Goal: Task Accomplishment & Management: Use online tool/utility

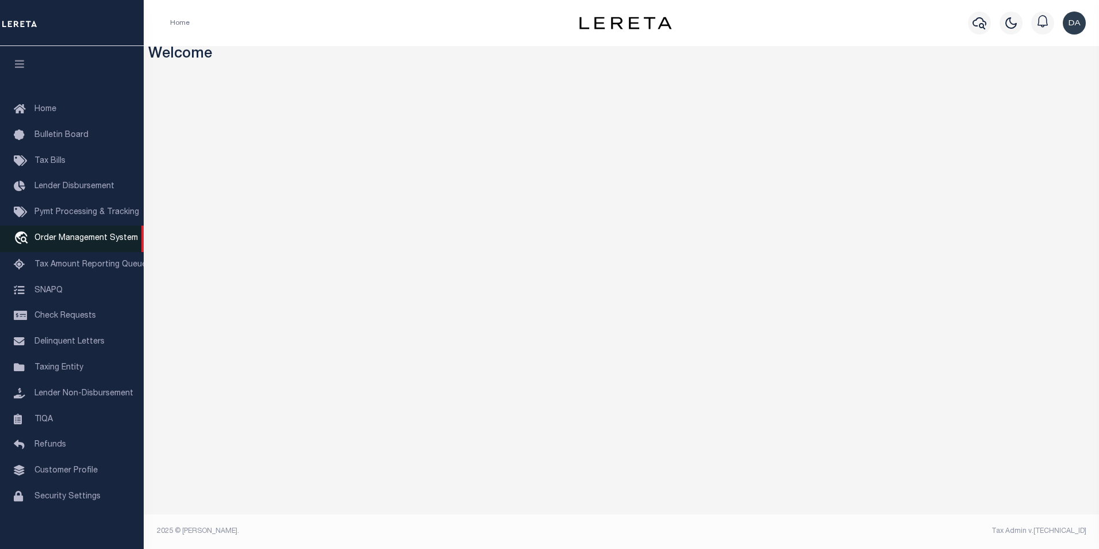
click at [97, 239] on span "Order Management System" at bounding box center [85, 238] width 103 height 8
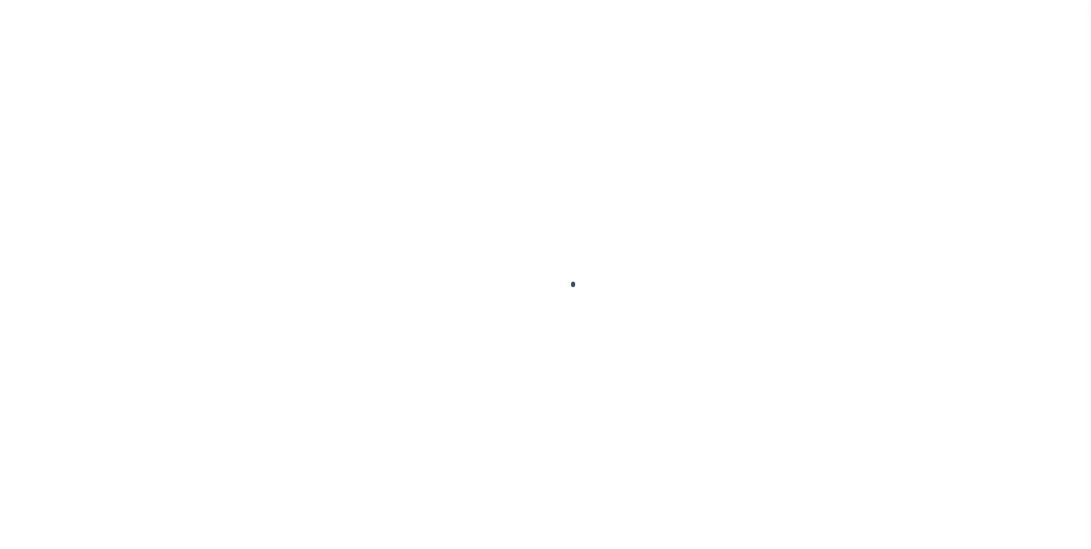
scroll to position [11, 0]
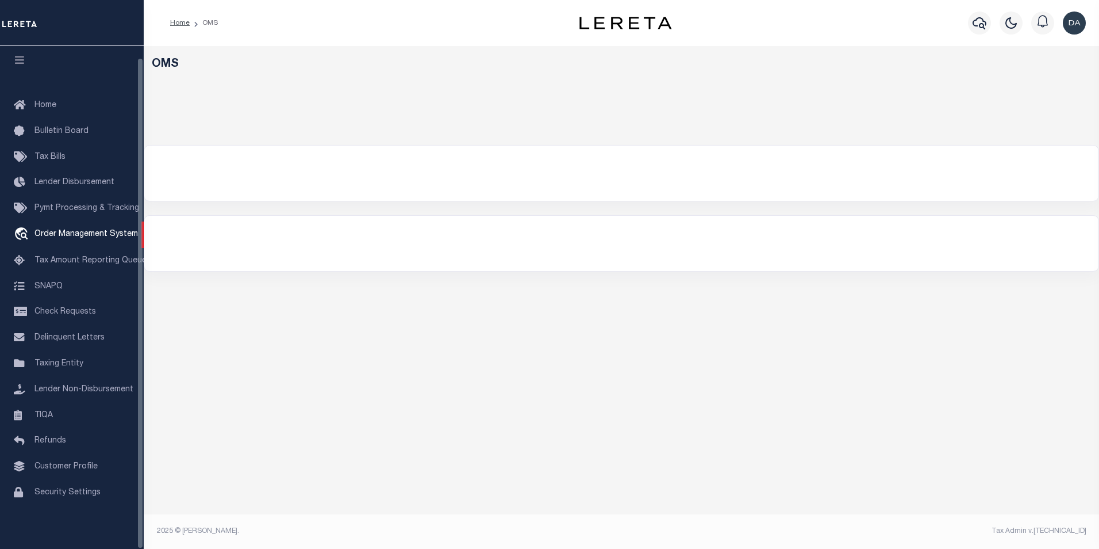
select select "200"
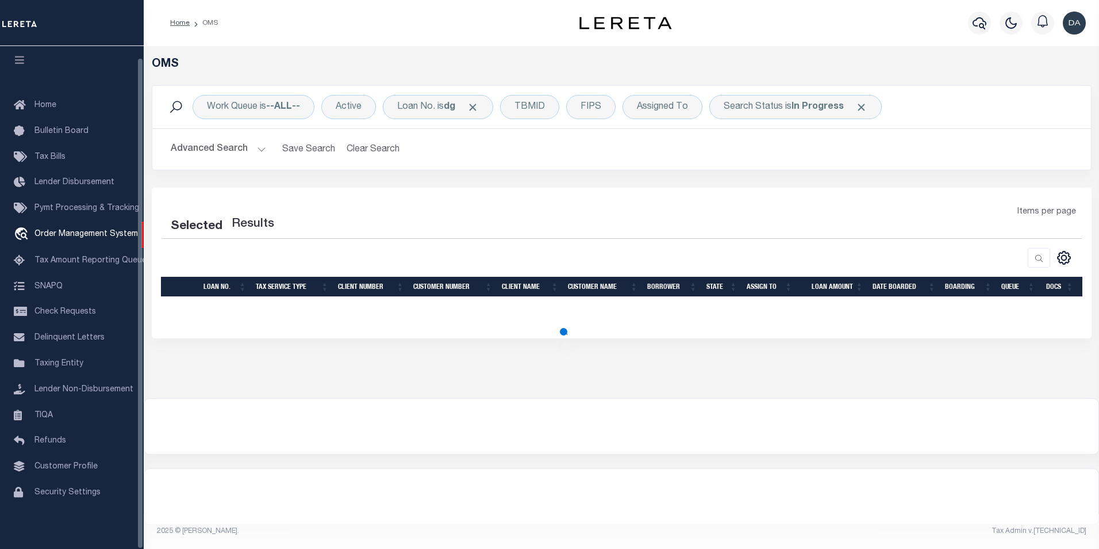
select select "200"
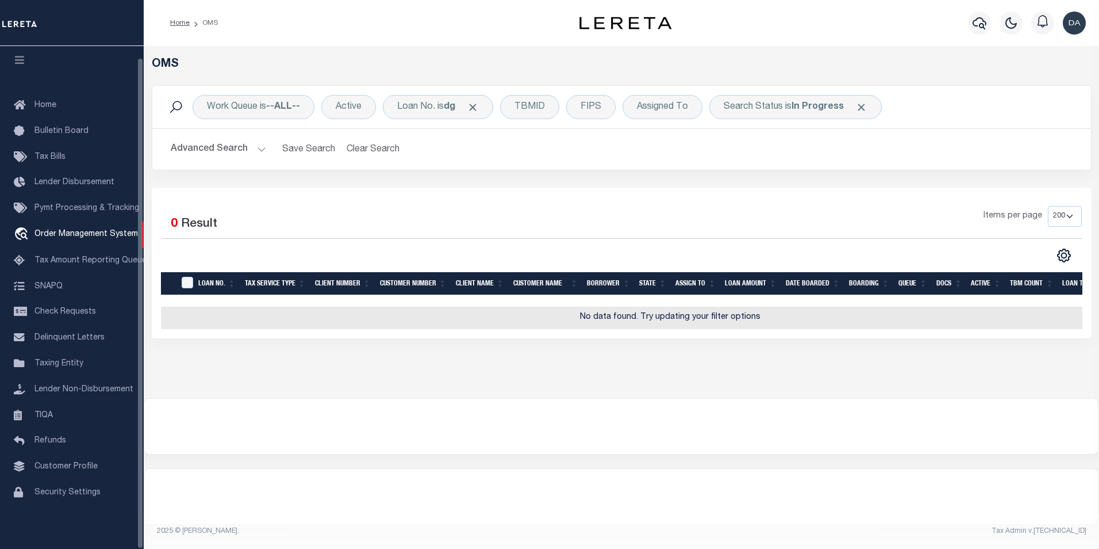
click at [427, 89] on div "Work Queue is --ALL-- Active Loan No. is dg TBMID FIPS Assigned To Search Statu…" at bounding box center [621, 107] width 939 height 43
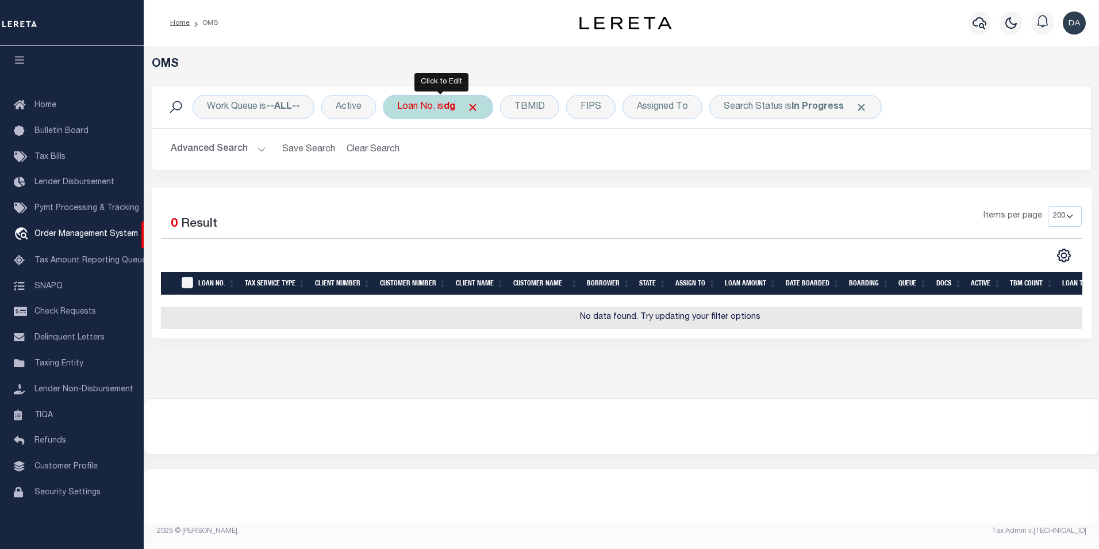
click at [427, 95] on div "Loan No. is dg" at bounding box center [438, 107] width 110 height 24
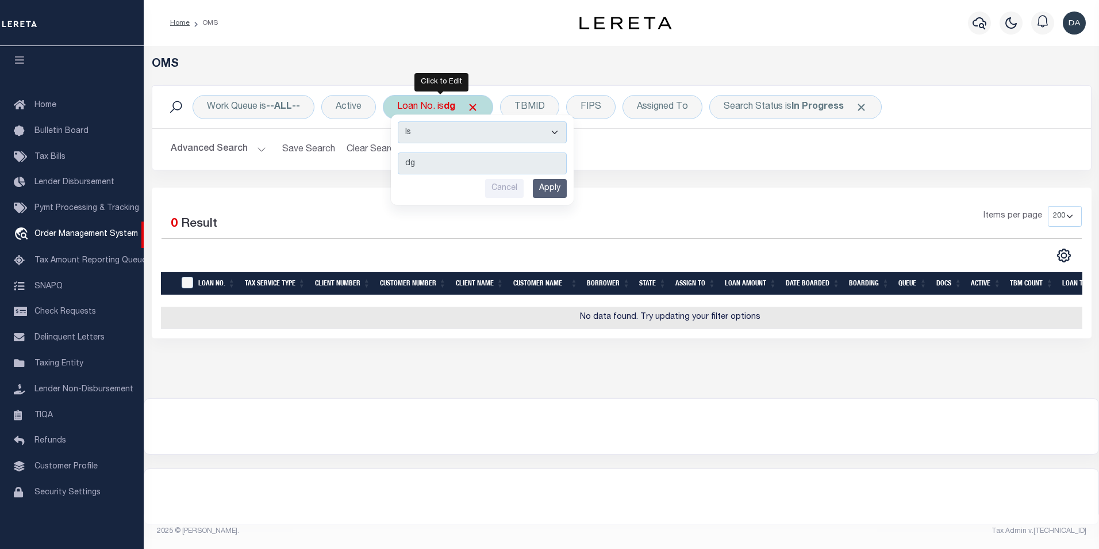
click at [446, 143] on select "Is Contains" at bounding box center [482, 132] width 169 height 22
click at [446, 136] on select "Is Contains" at bounding box center [482, 132] width 169 height 22
select select "c"
click at [399, 121] on select "Is Contains" at bounding box center [482, 132] width 169 height 22
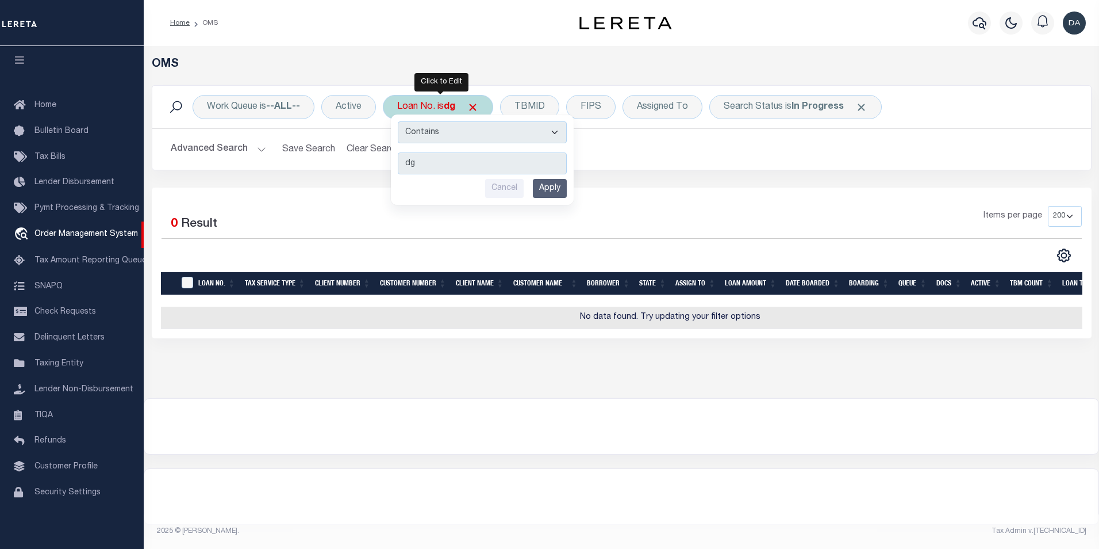
click at [539, 187] on input "Apply" at bounding box center [550, 188] width 34 height 19
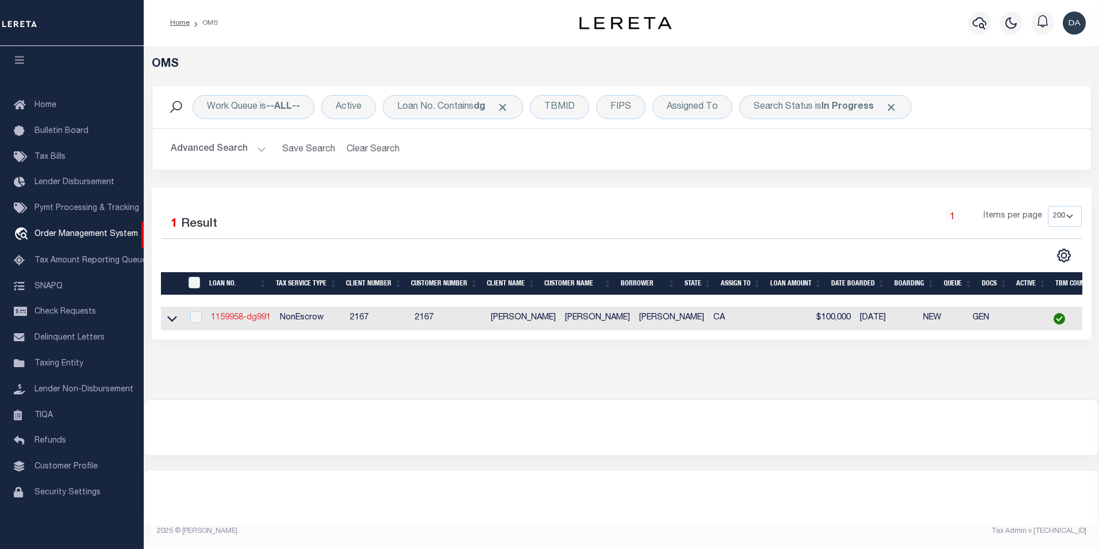
click at [250, 321] on link "1159958-dg991" at bounding box center [241, 317] width 60 height 8
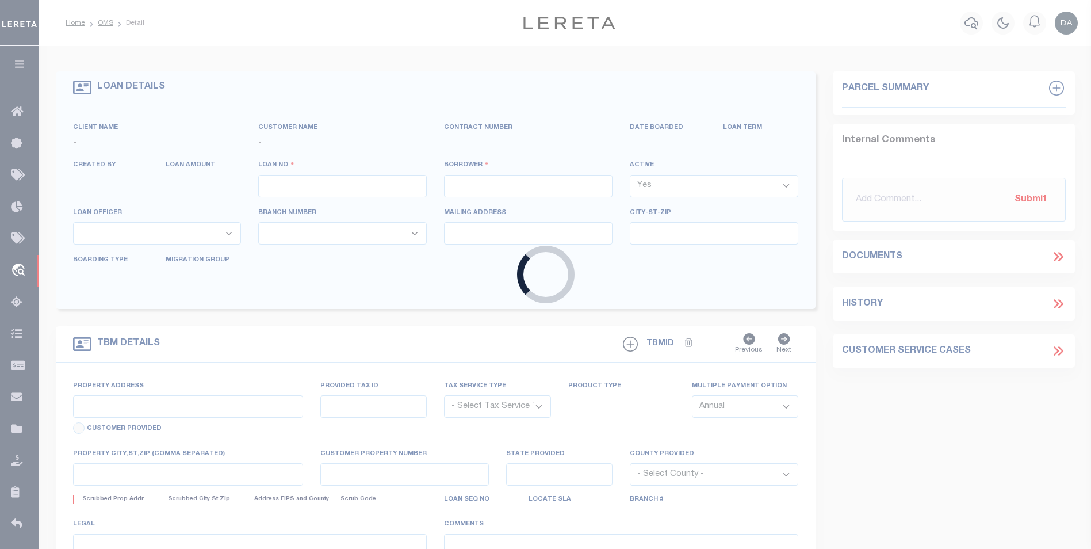
type input "1159958-dg991"
type input "david M garcia"
select select
type input "91007"
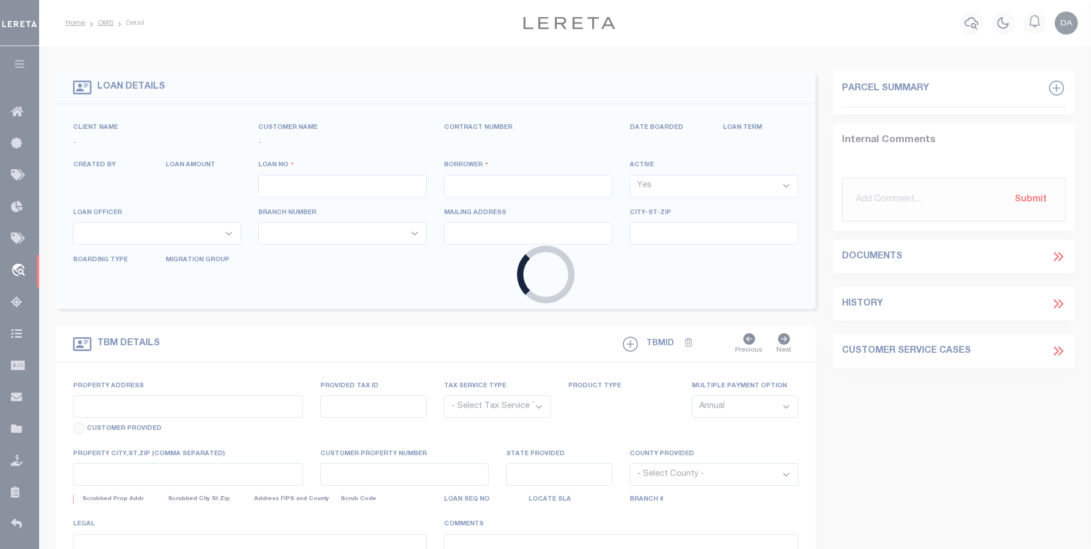
type input "05/09/2025"
select select "10"
select select "NonEscrow"
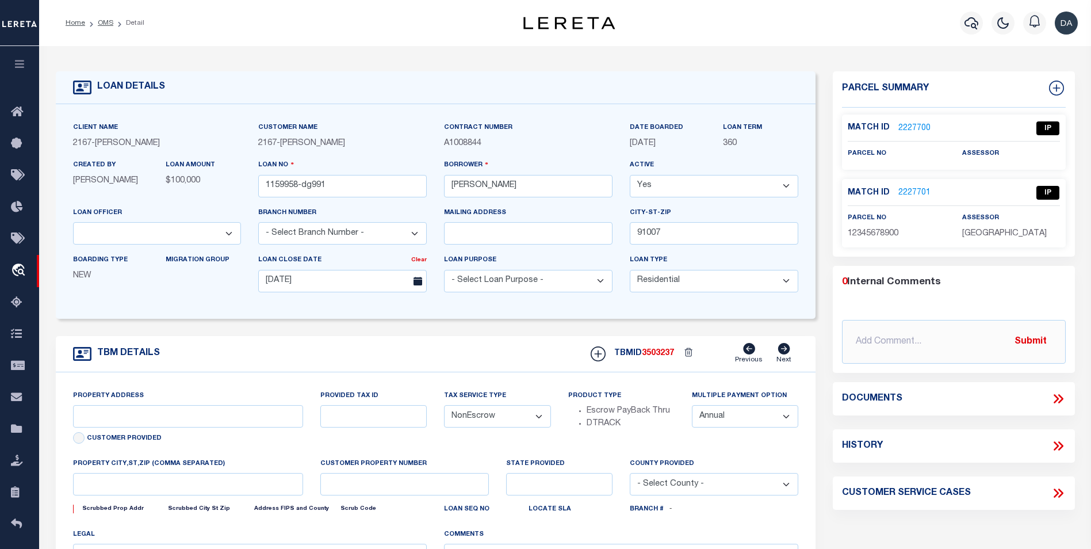
type input "785 SUNSET BLVD"
select select
type input "ARCADIA CA 91007"
type input "CA"
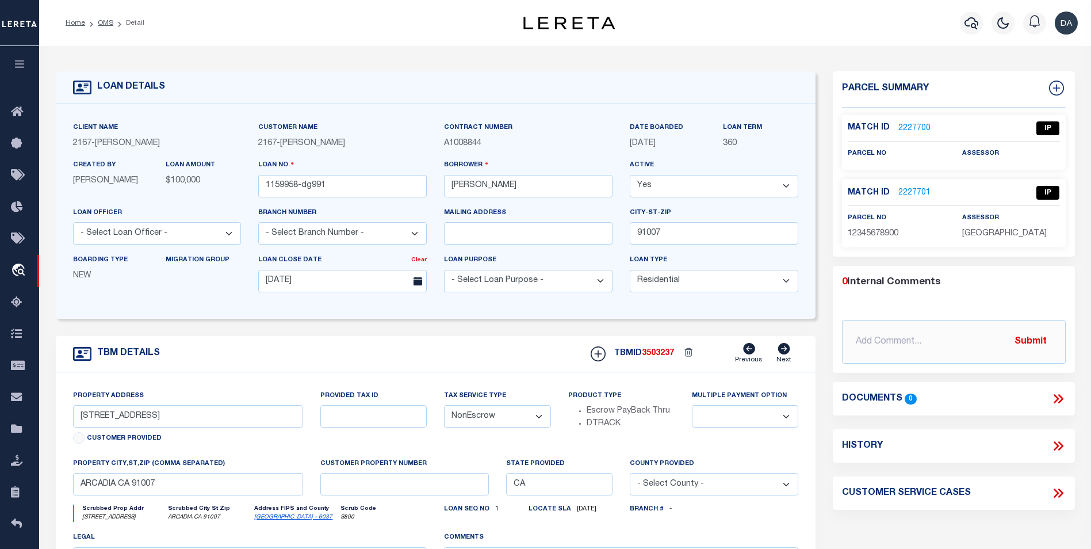
click at [899, 192] on link "2227701" at bounding box center [914, 193] width 32 height 12
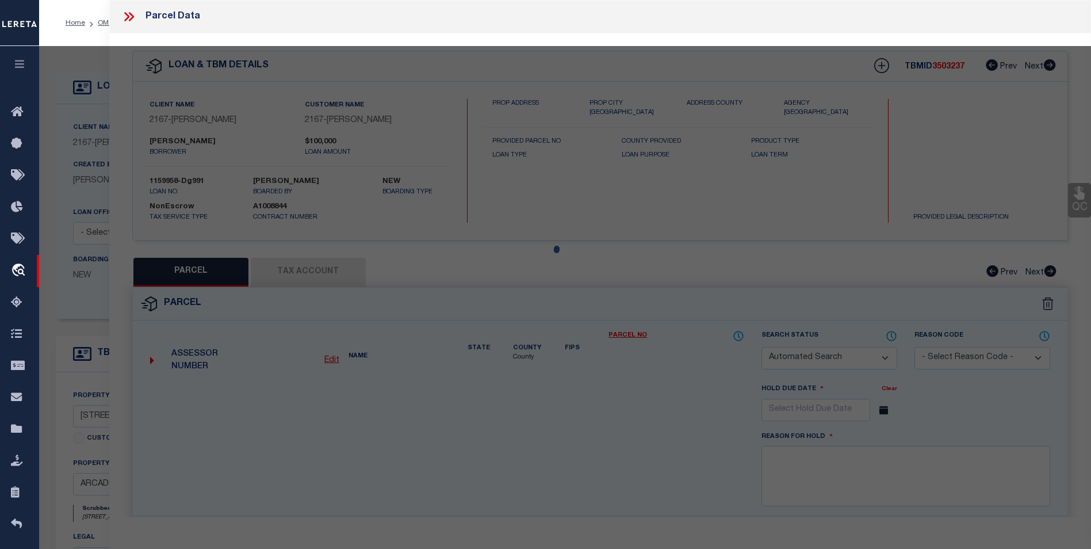
checkbox input "false"
select select "IP"
checkbox input "false"
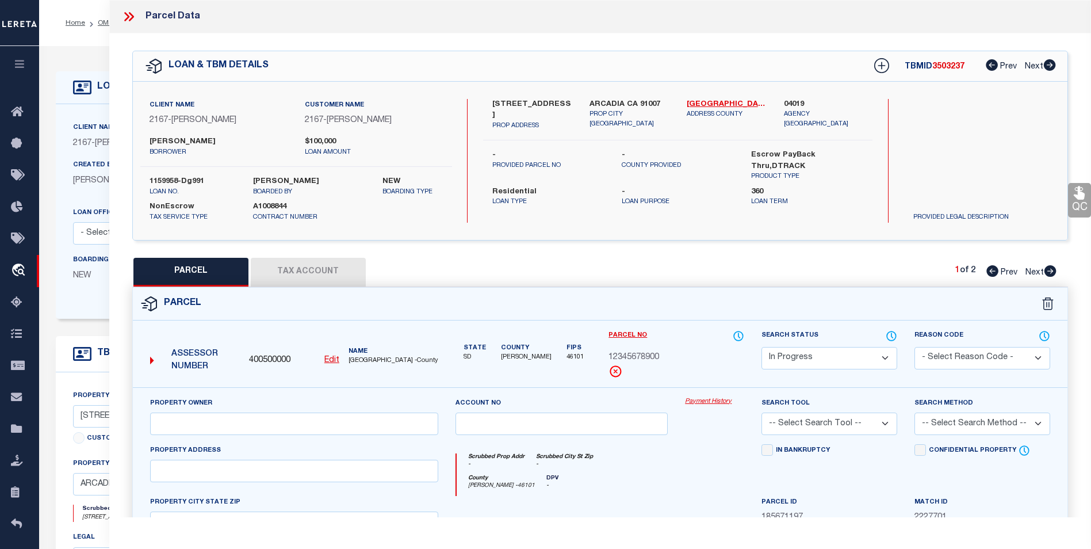
click at [301, 269] on button "Tax Account" at bounding box center [308, 272] width 115 height 29
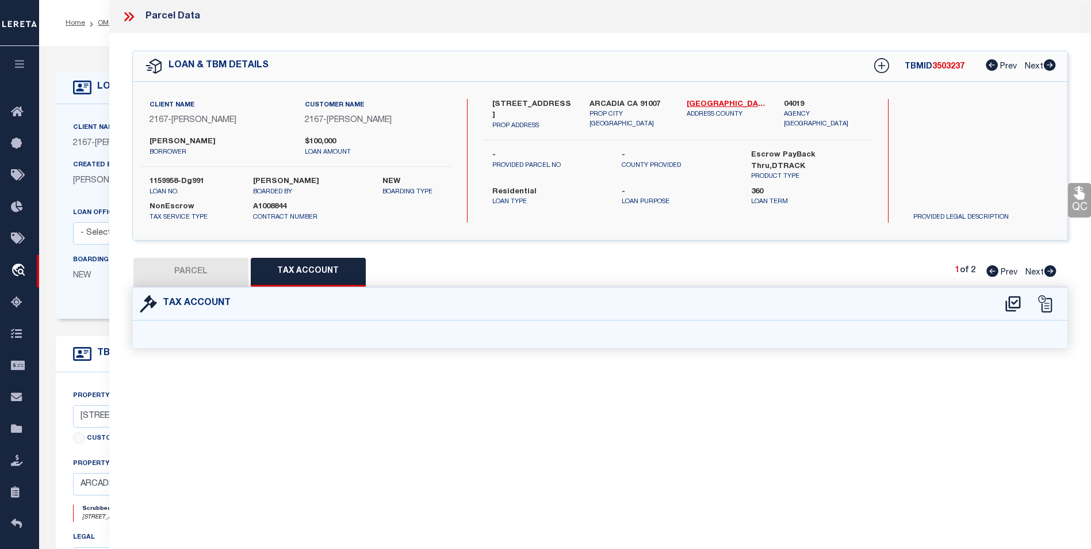
select select "100"
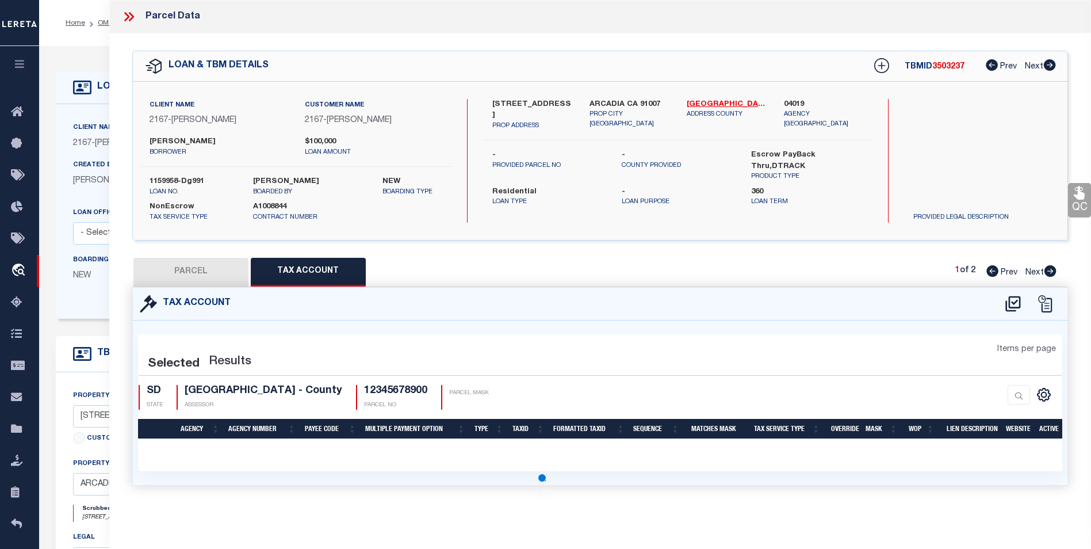
select select "100"
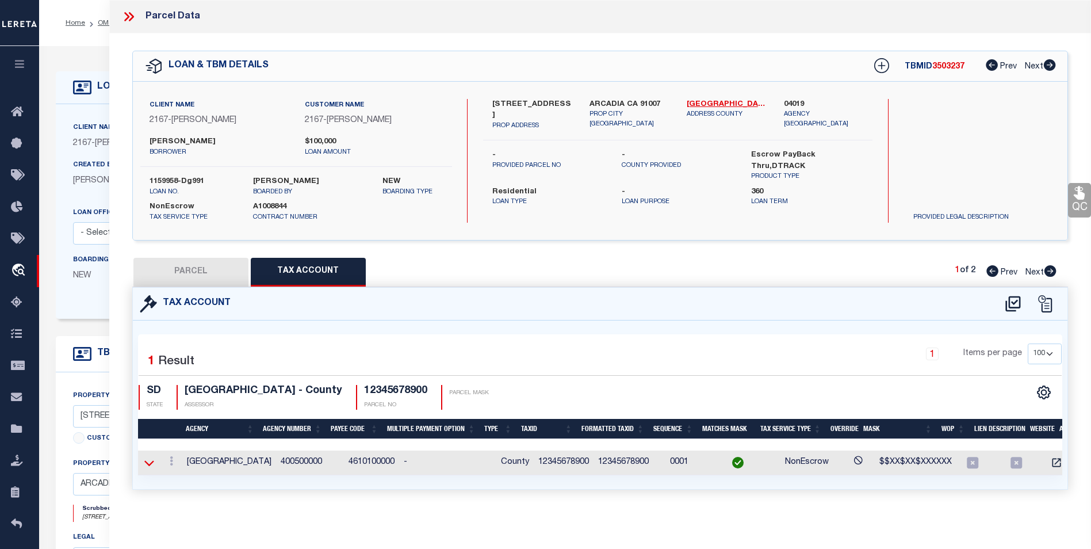
click at [151, 461] on icon at bounding box center [149, 463] width 10 height 12
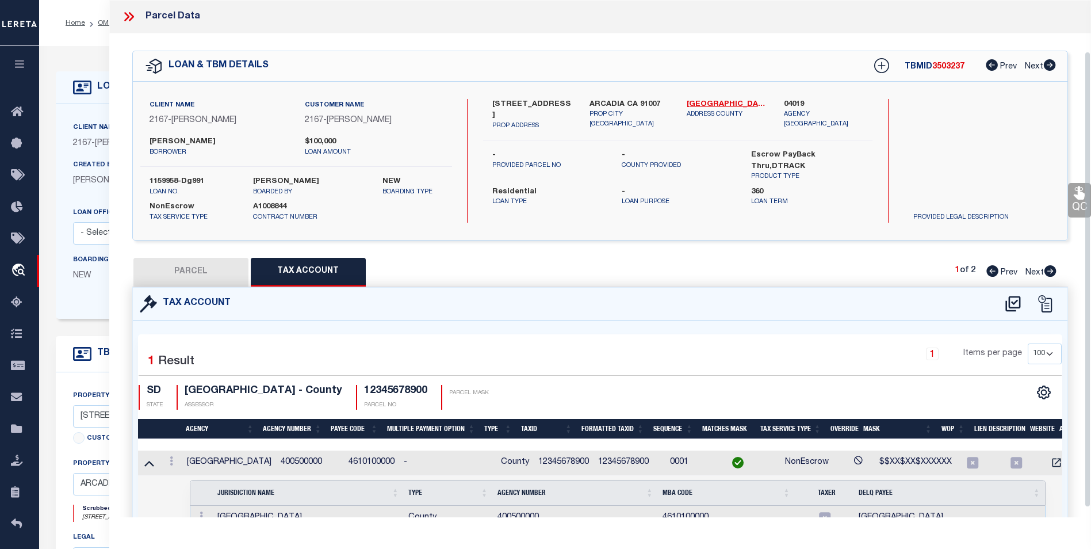
scroll to position [68, 0]
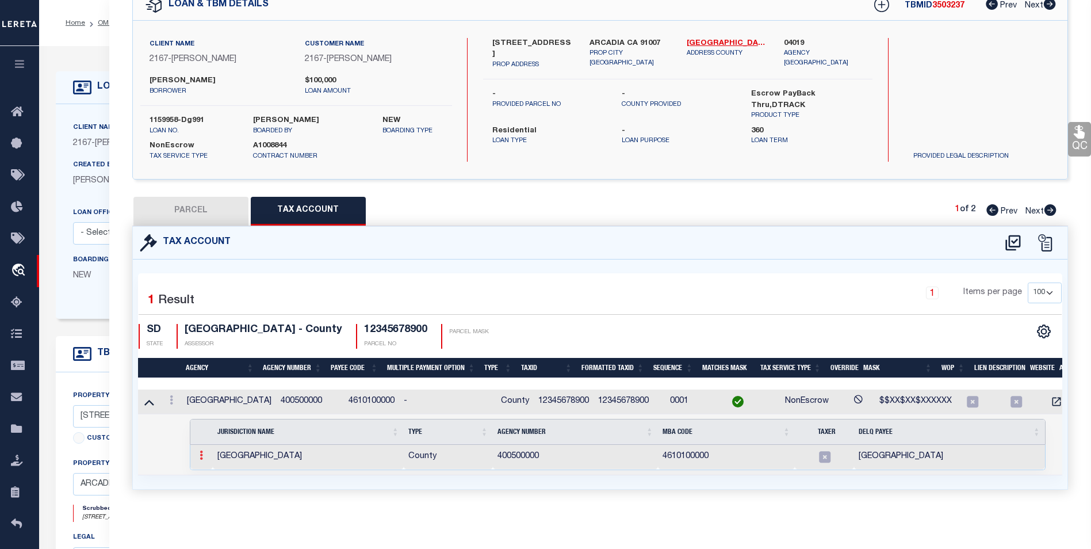
click at [200, 450] on icon at bounding box center [201, 454] width 3 height 9
click at [219, 471] on img at bounding box center [214, 473] width 11 height 11
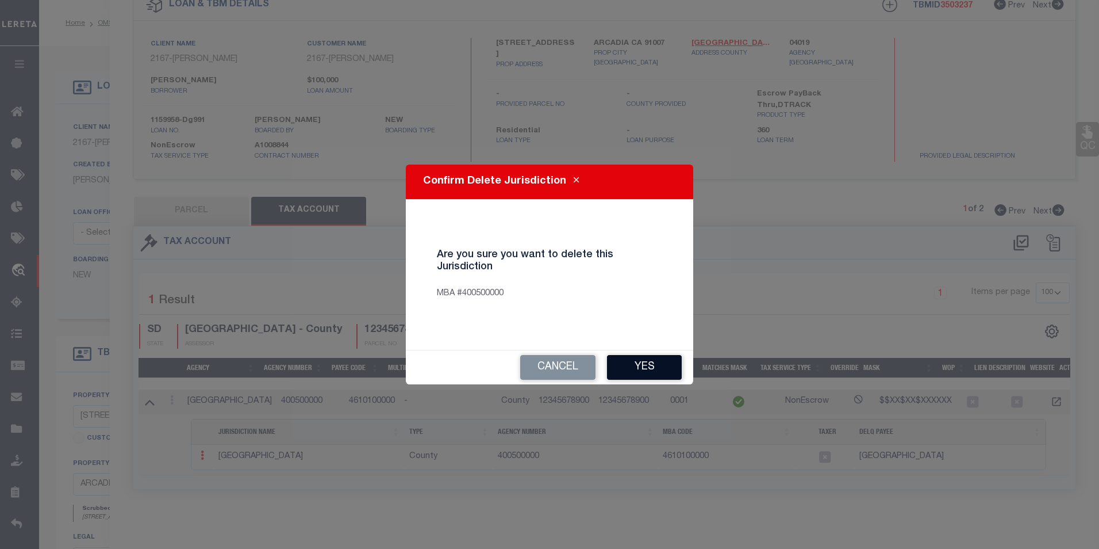
click at [626, 365] on button "Yes" at bounding box center [644, 367] width 75 height 25
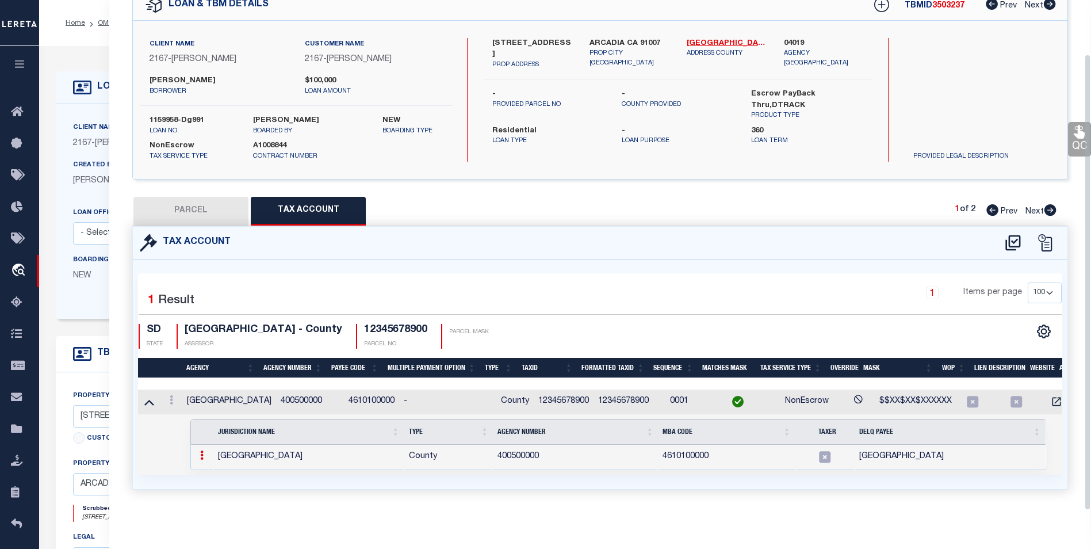
select select "100"
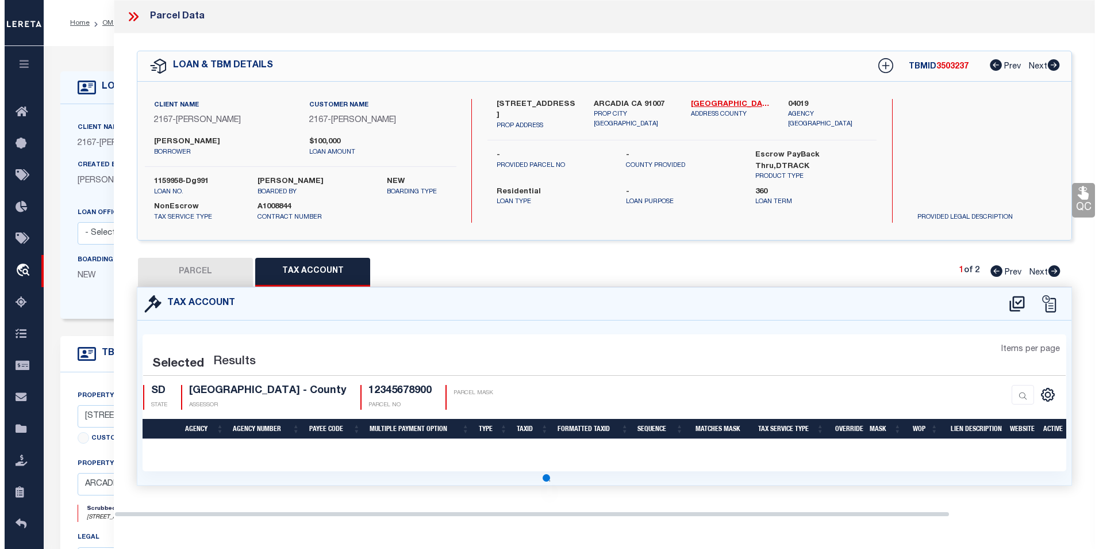
scroll to position [0, 0]
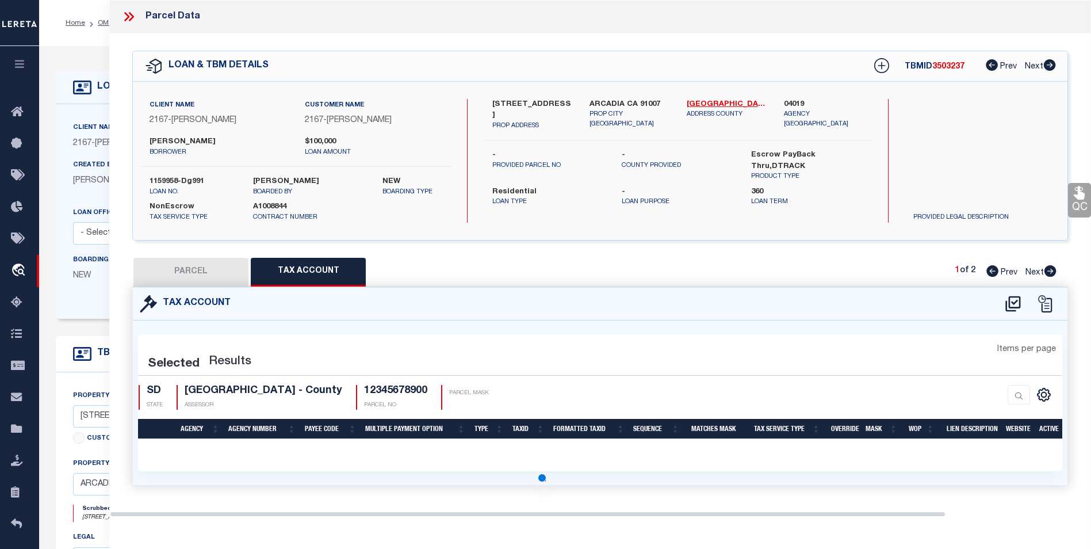
select select "100"
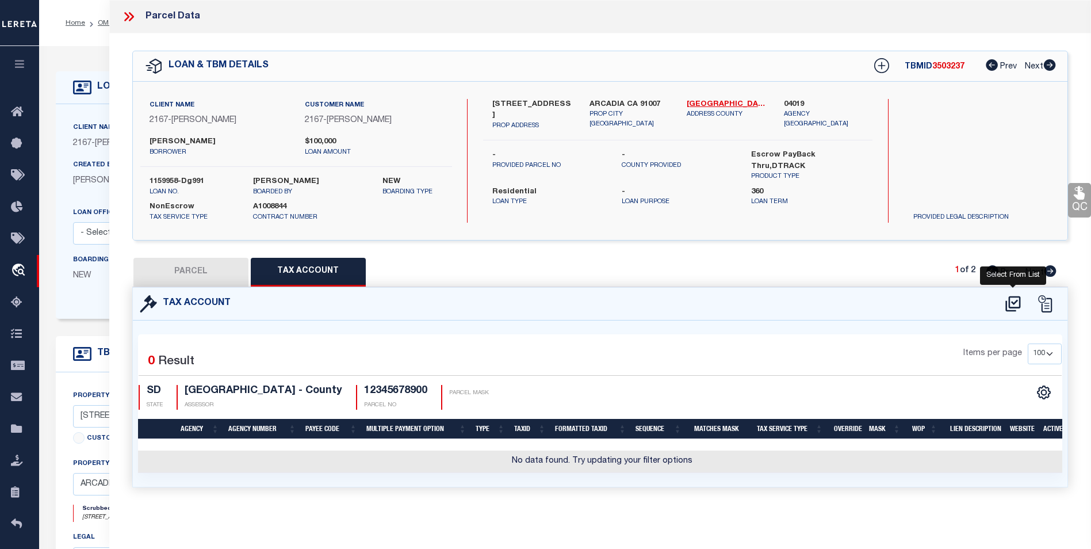
click at [1016, 298] on icon at bounding box center [1012, 304] width 15 height 16
select select "100"
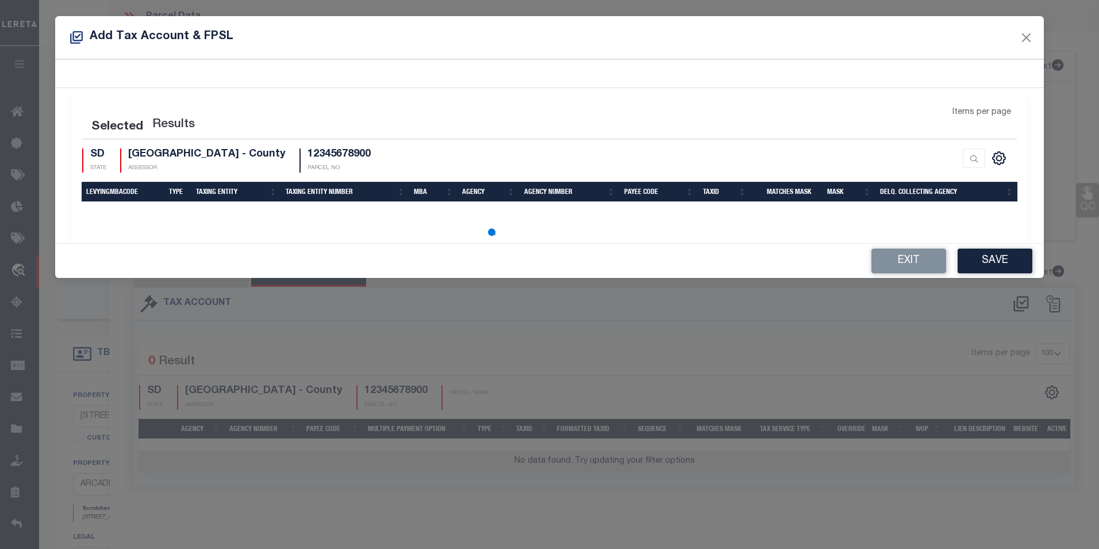
select select "100"
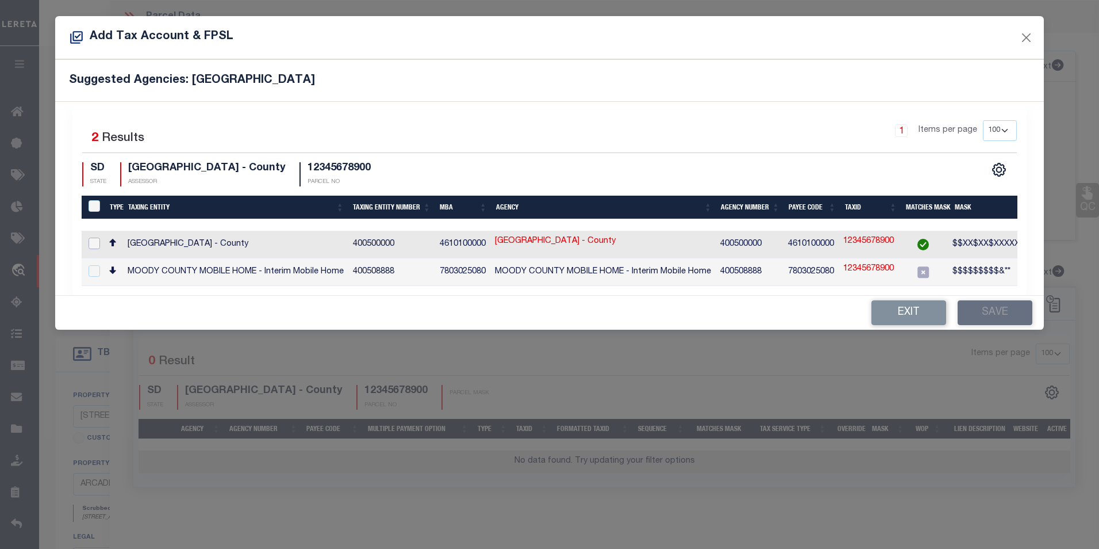
click at [97, 239] on input "checkbox" at bounding box center [94, 242] width 11 height 11
checkbox input "true"
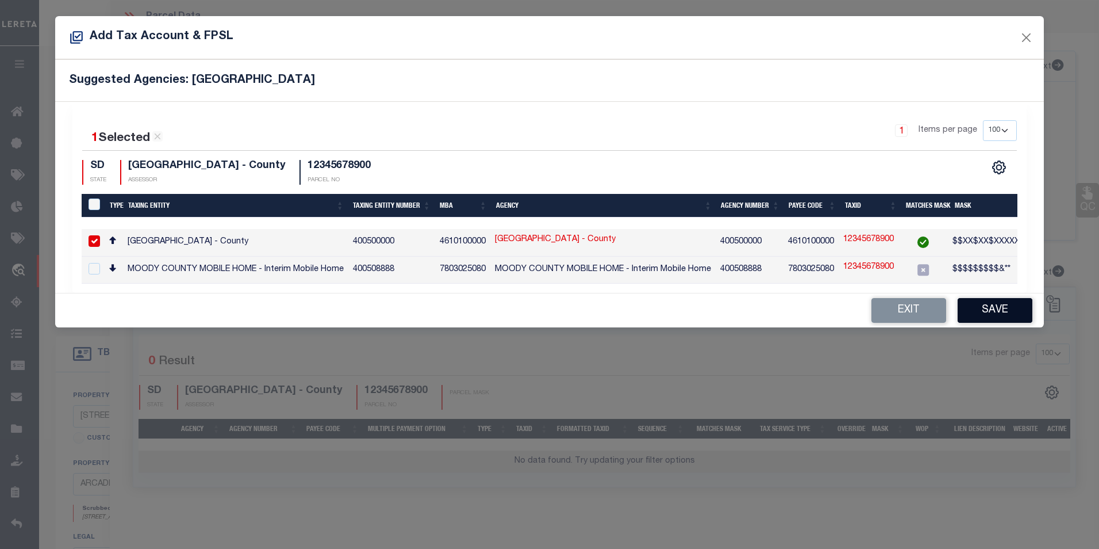
click at [1000, 313] on button "Save" at bounding box center [995, 310] width 75 height 25
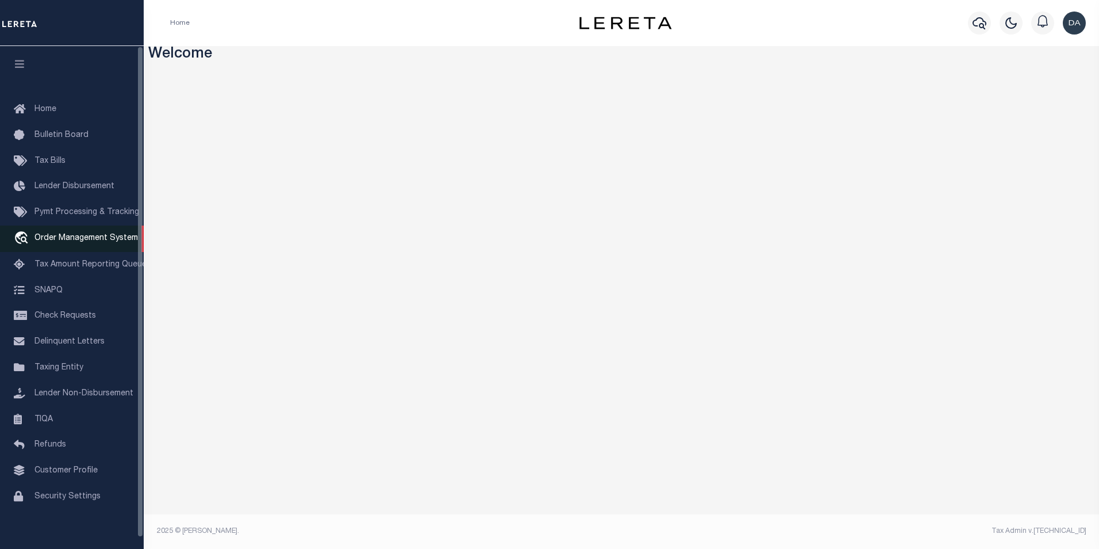
click at [71, 247] on link "travel_explore Order Management System" at bounding box center [72, 238] width 144 height 26
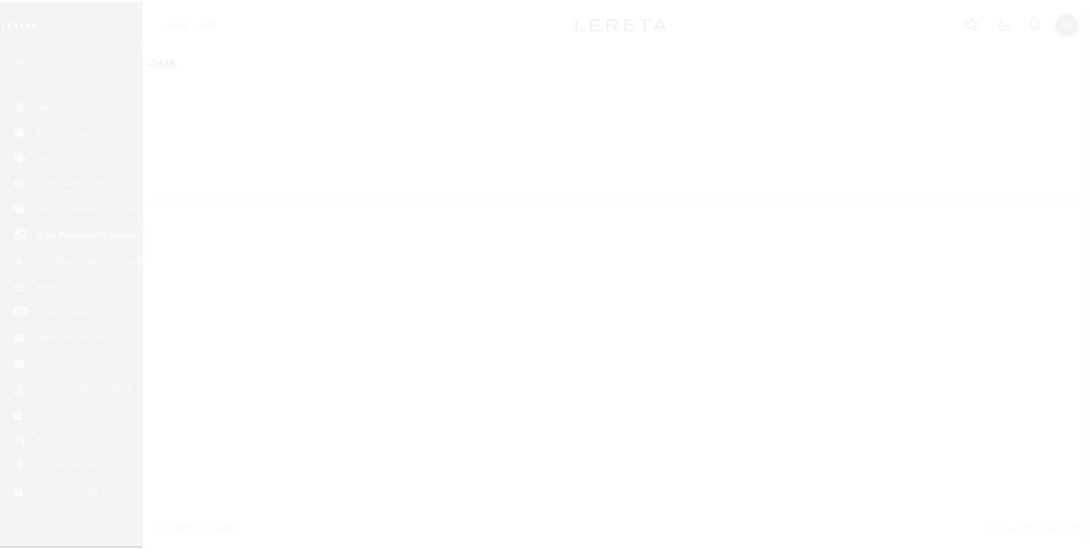
scroll to position [11, 0]
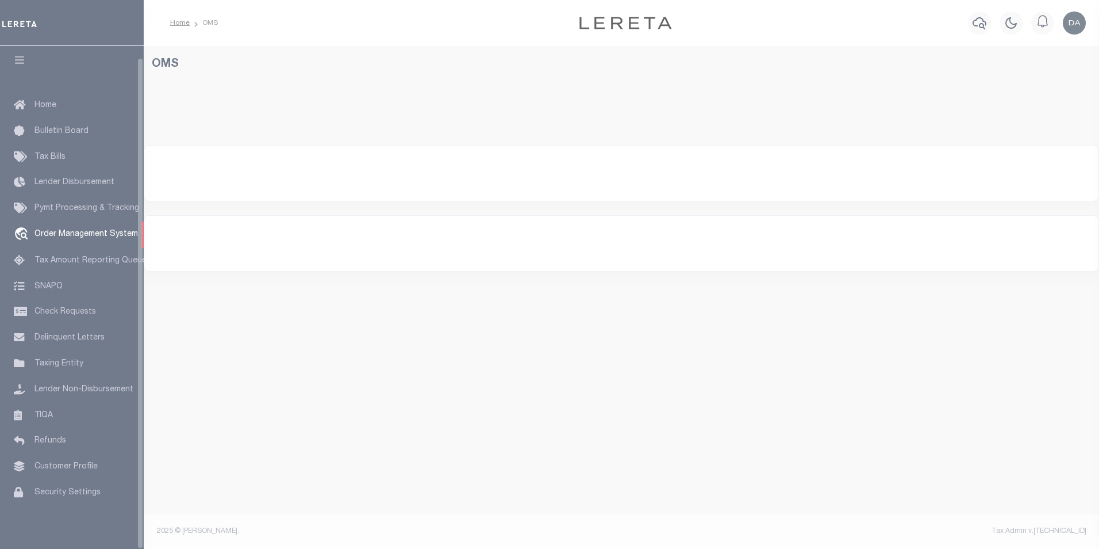
select select "200"
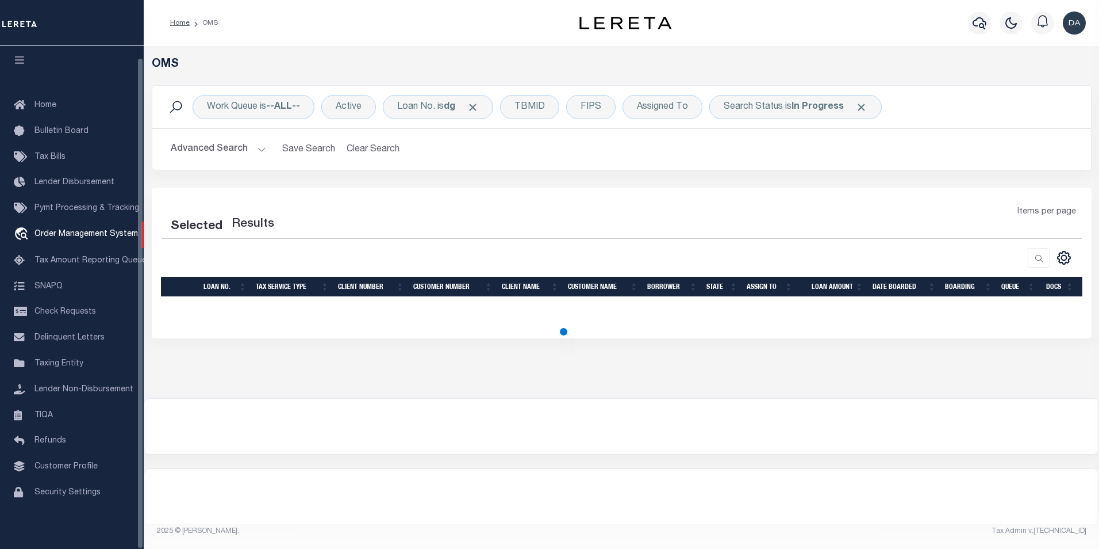
select select "200"
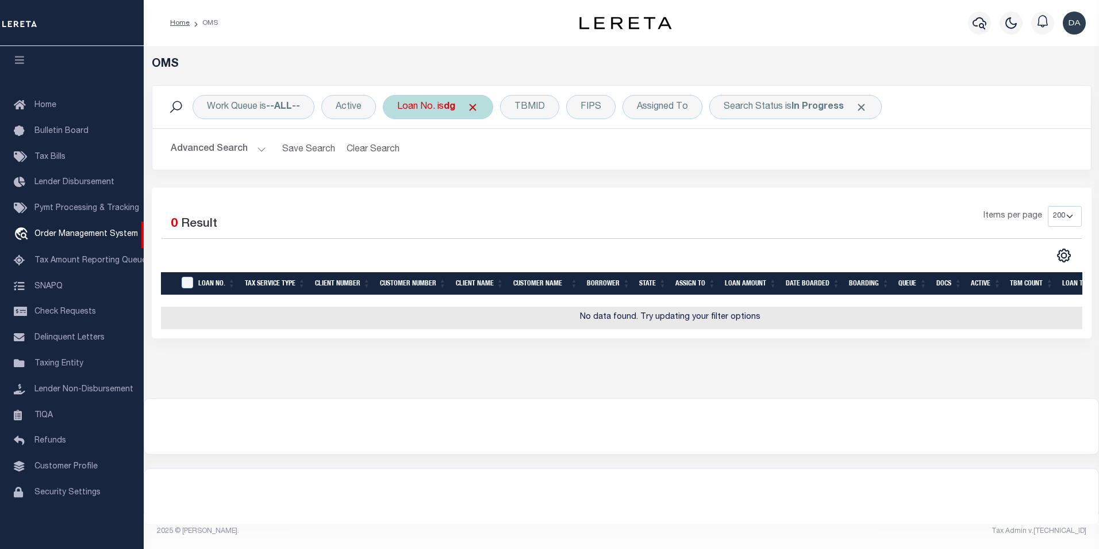
click at [423, 118] on div "Loan No. is dg" at bounding box center [438, 107] width 110 height 24
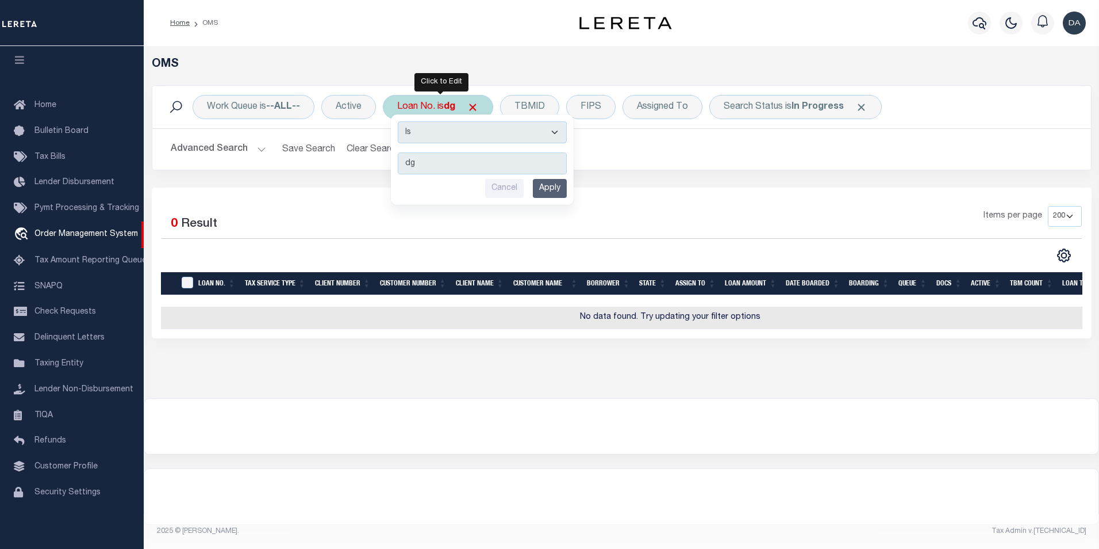
click at [443, 120] on div "Is Contains dg Cancel Apply" at bounding box center [482, 159] width 183 height 90
click at [443, 133] on select "Is Contains" at bounding box center [482, 132] width 169 height 22
select select "c"
click at [399, 121] on select "Is Contains" at bounding box center [482, 132] width 169 height 22
click at [560, 189] on input "Apply" at bounding box center [550, 188] width 34 height 19
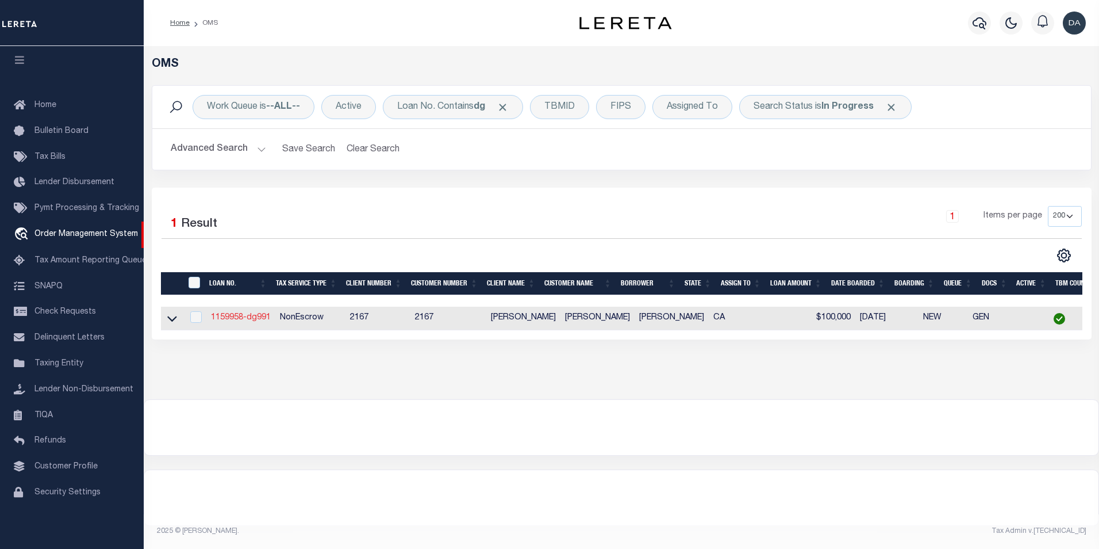
click at [256, 316] on link "1159958-dg991" at bounding box center [241, 317] width 60 height 8
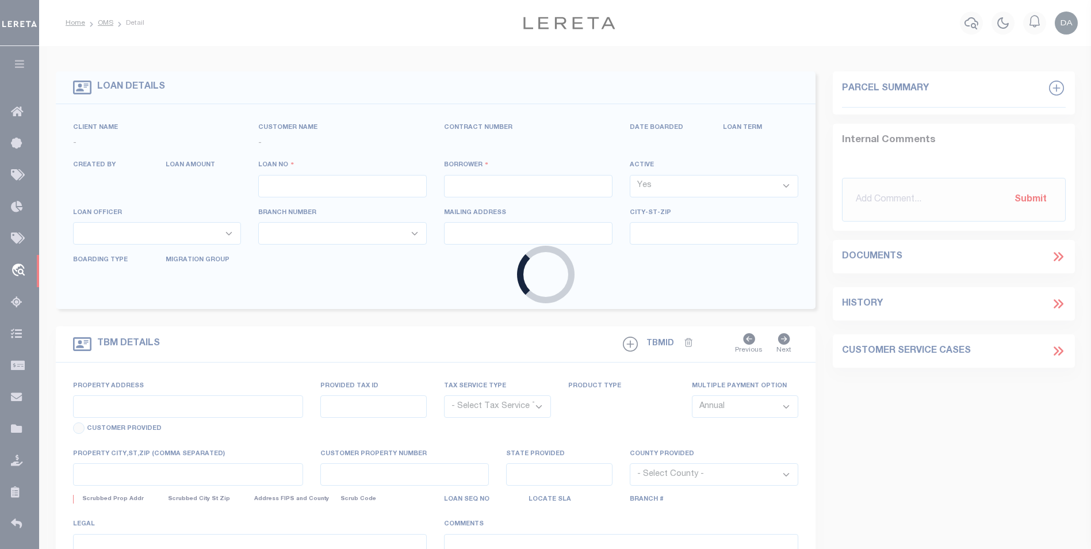
type input "1159958-dg991"
type input "david M garcia"
select select
type input "91007"
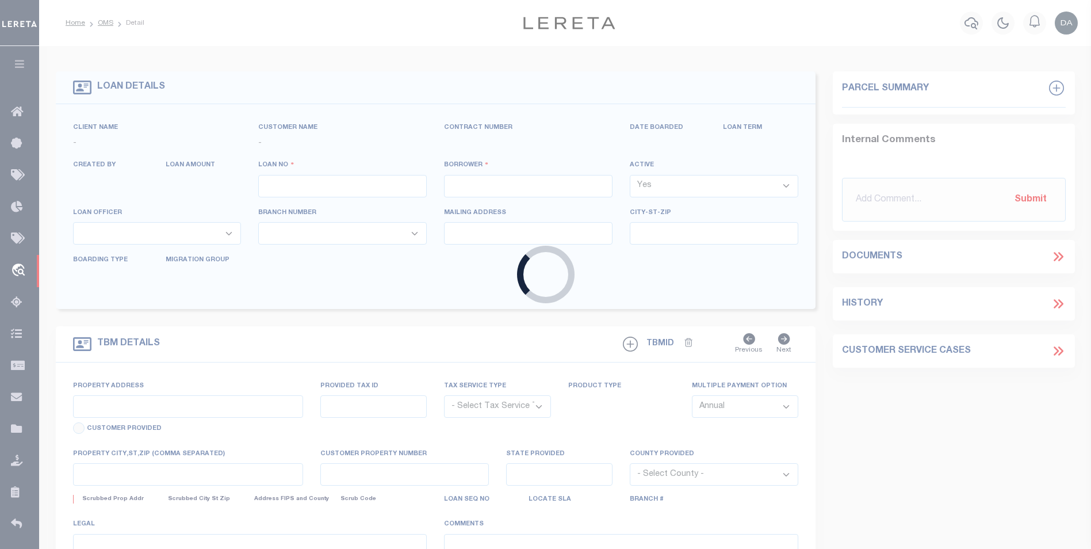
type input "05/09/2025"
select select "10"
select select "NonEscrow"
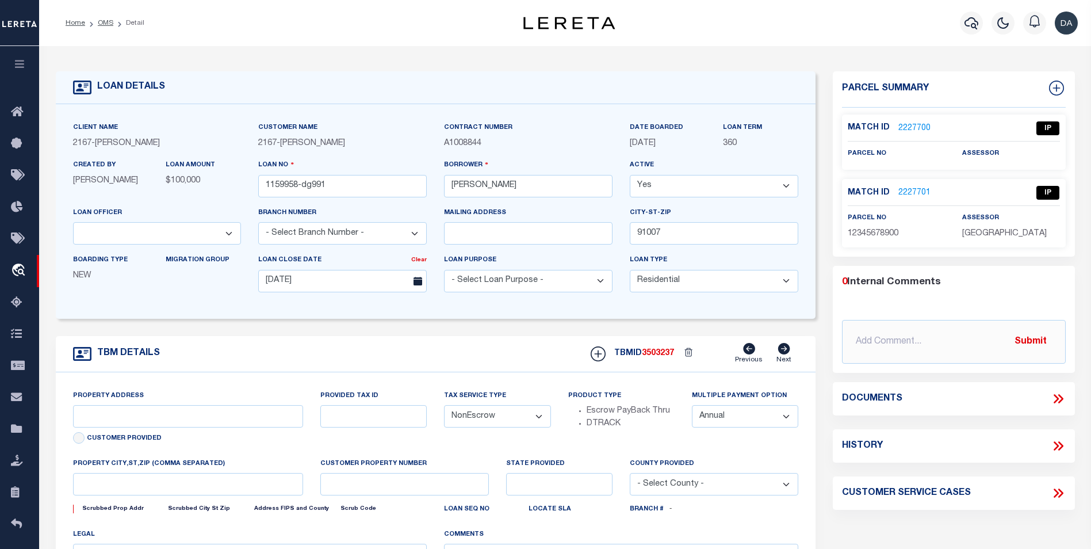
click at [905, 187] on link "2227701" at bounding box center [914, 193] width 32 height 12
type input "785 SUNSET BLVD"
select select
type input "ARCADIA CA 91007"
type input "CA"
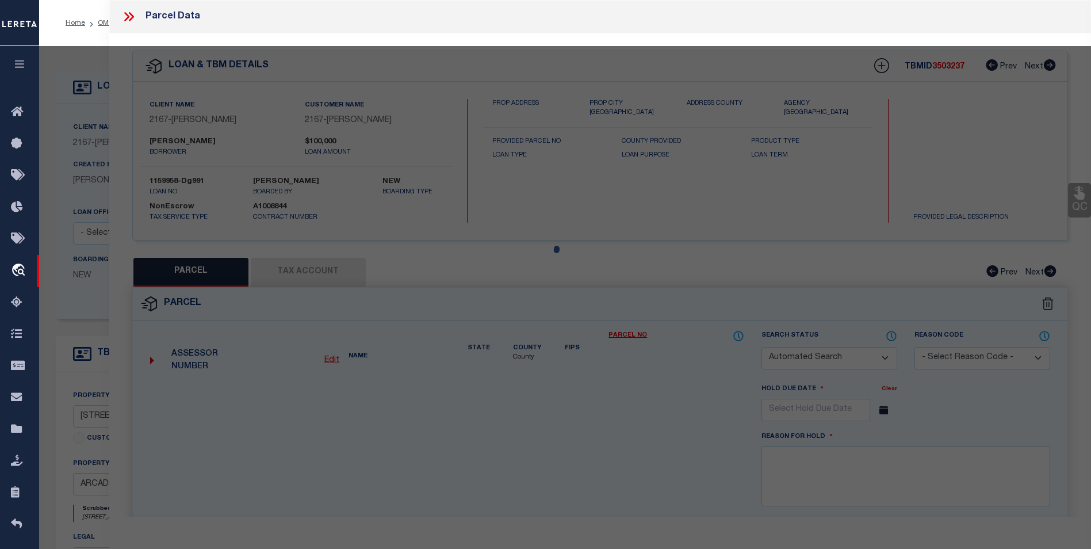
checkbox input "false"
select select "IP"
checkbox input "false"
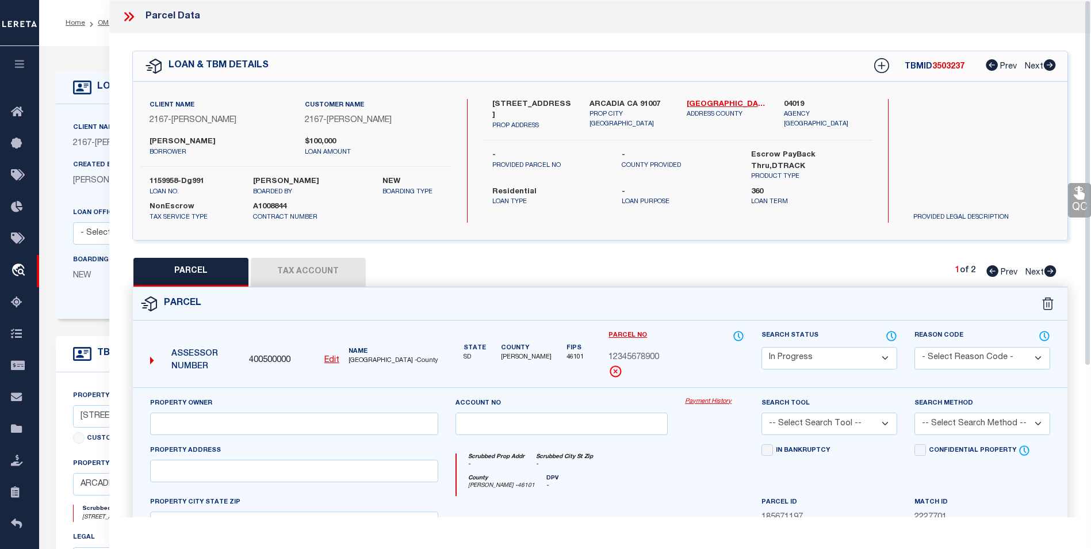
click at [315, 274] on button "Tax Account" at bounding box center [308, 272] width 115 height 29
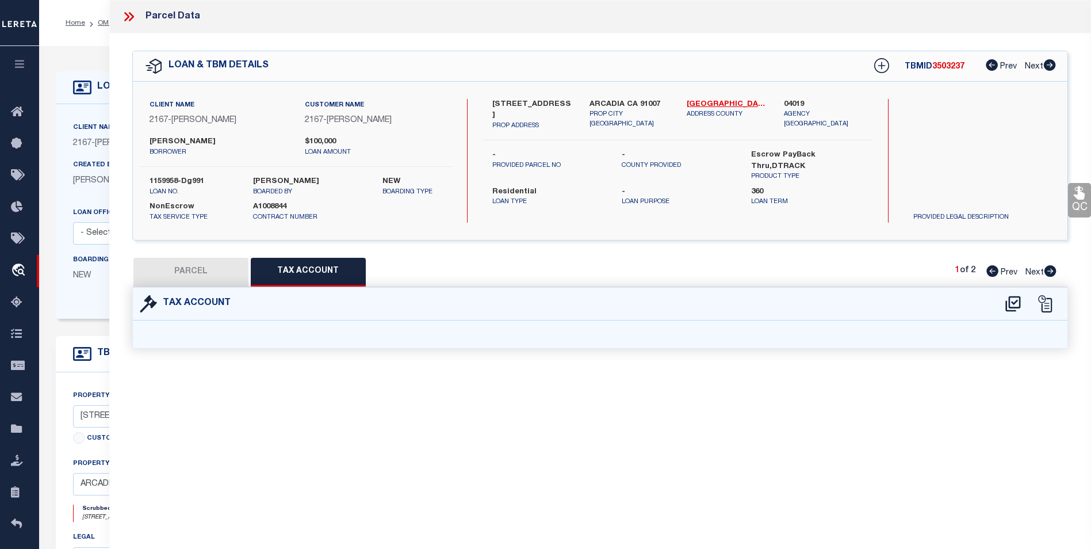
select select "100"
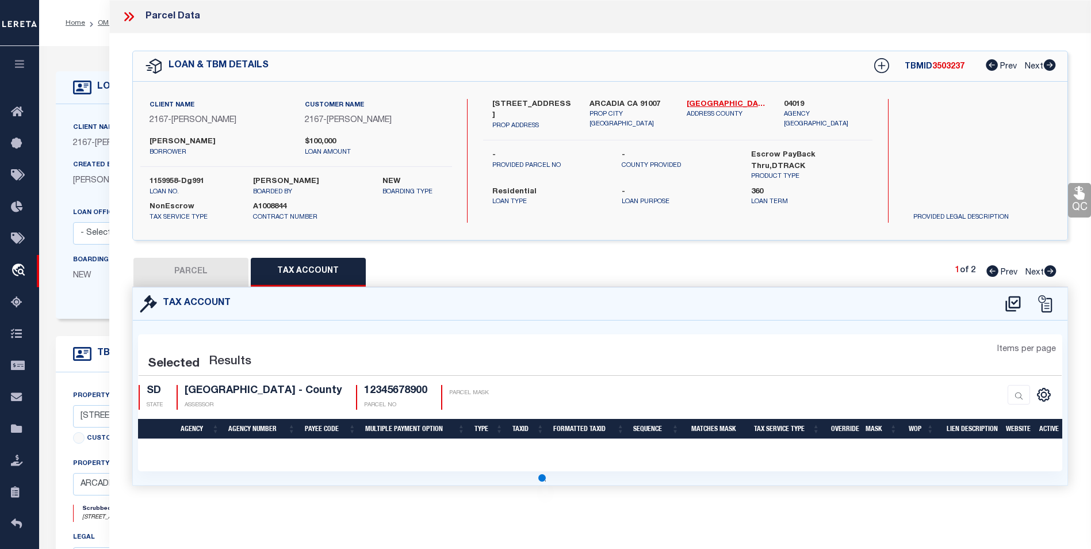
select select "100"
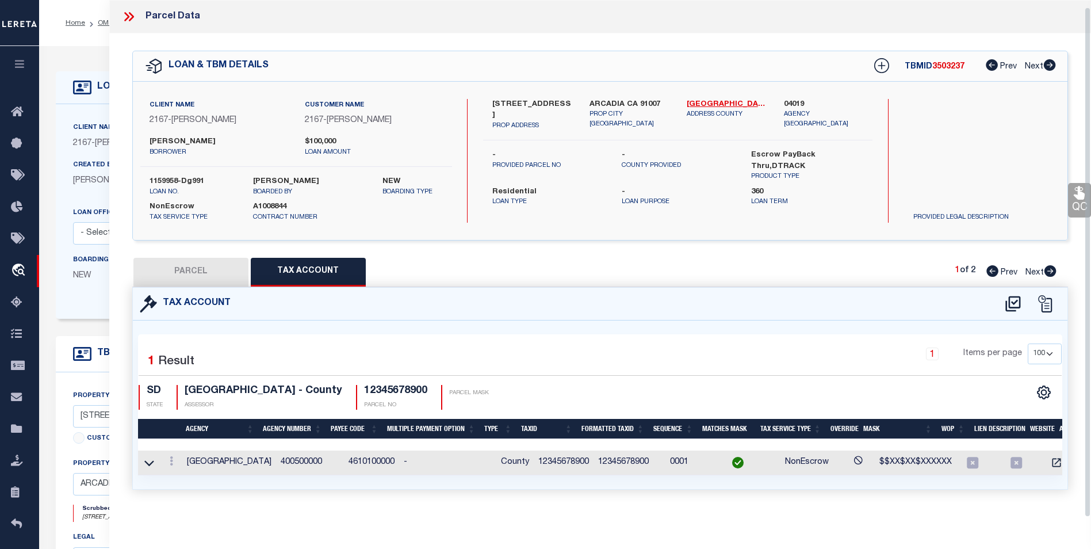
scroll to position [7, 0]
click at [152, 457] on icon at bounding box center [149, 463] width 10 height 12
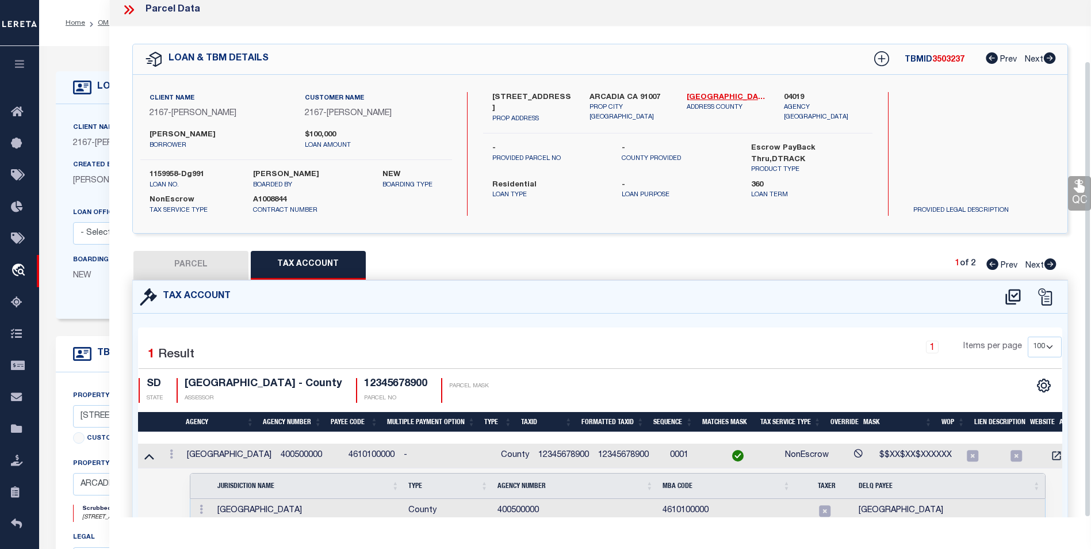
scroll to position [68, 0]
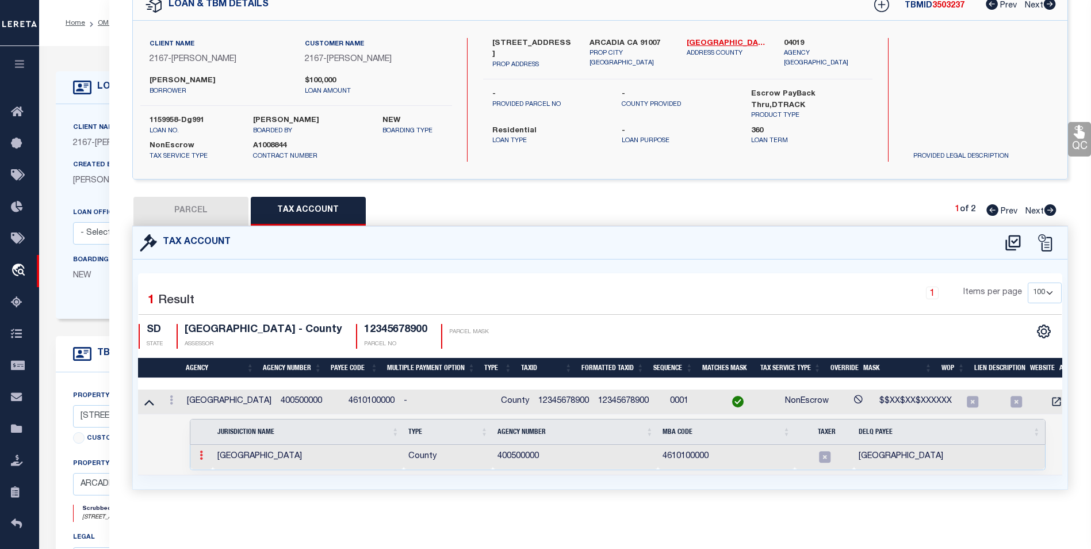
click at [197, 452] on link at bounding box center [201, 456] width 13 height 9
click at [212, 476] on img at bounding box center [214, 473] width 11 height 11
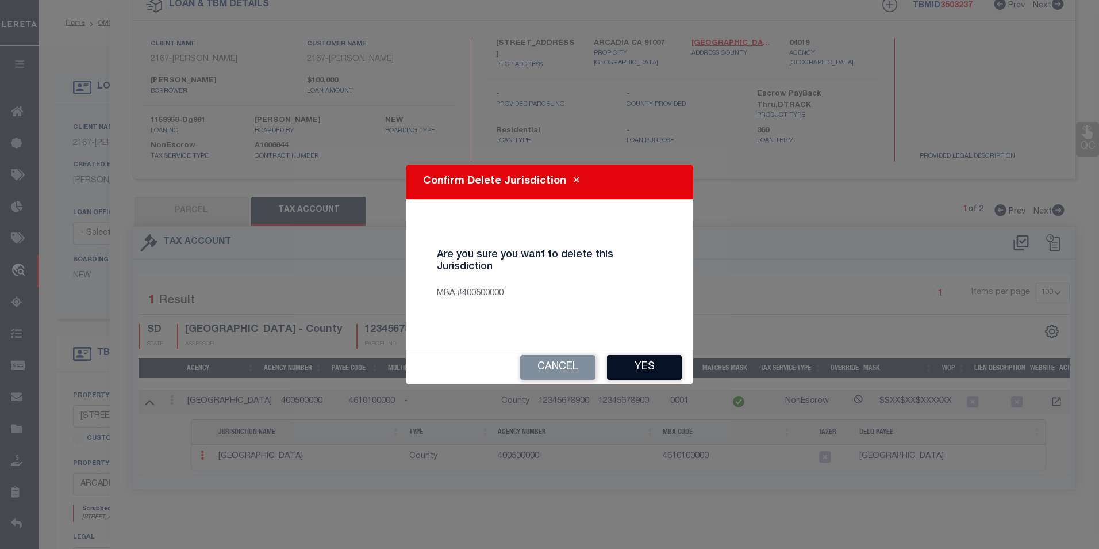
click at [653, 357] on button "Yes" at bounding box center [644, 367] width 75 height 25
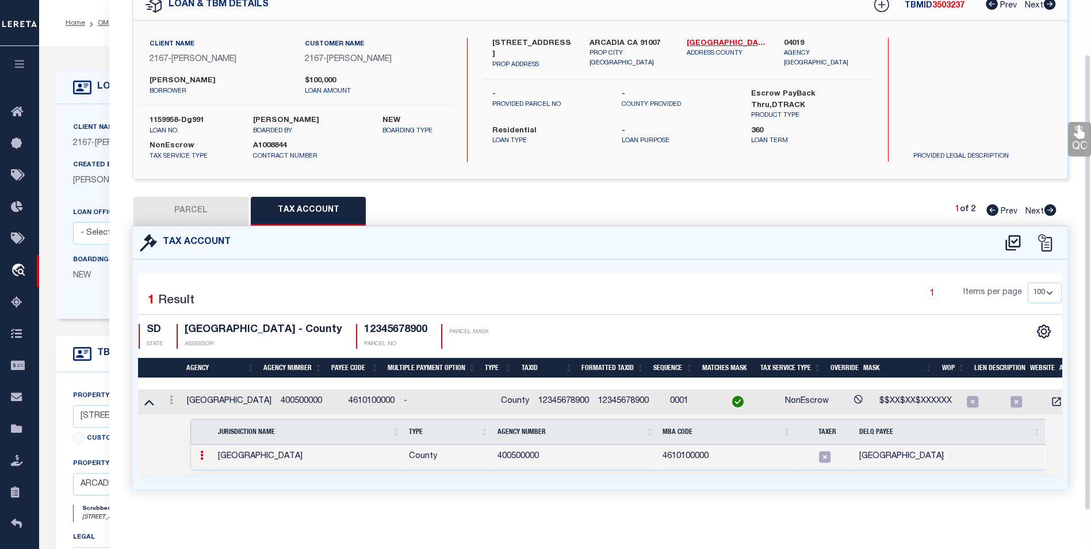
select select "100"
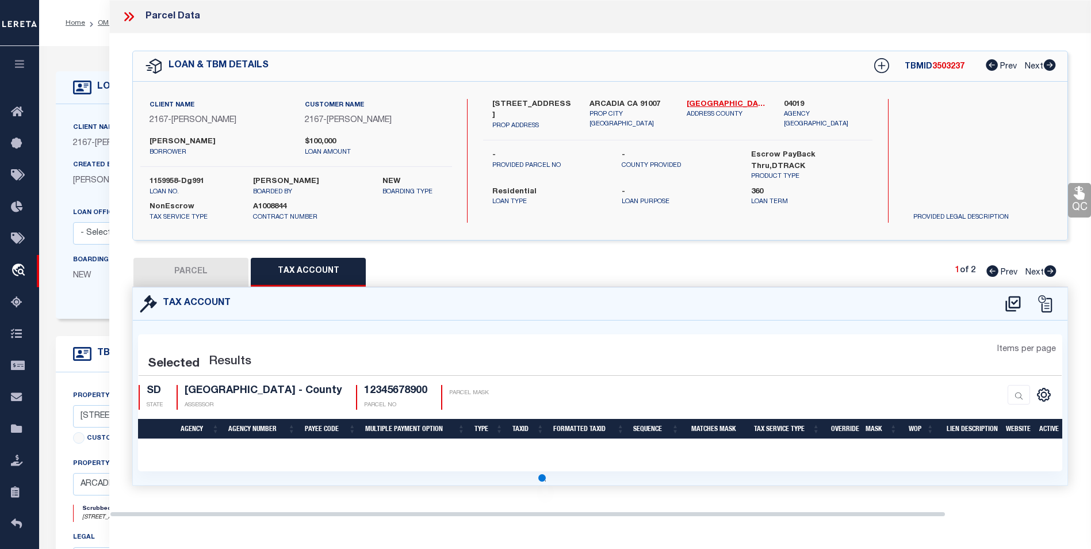
scroll to position [0, 0]
select select "100"
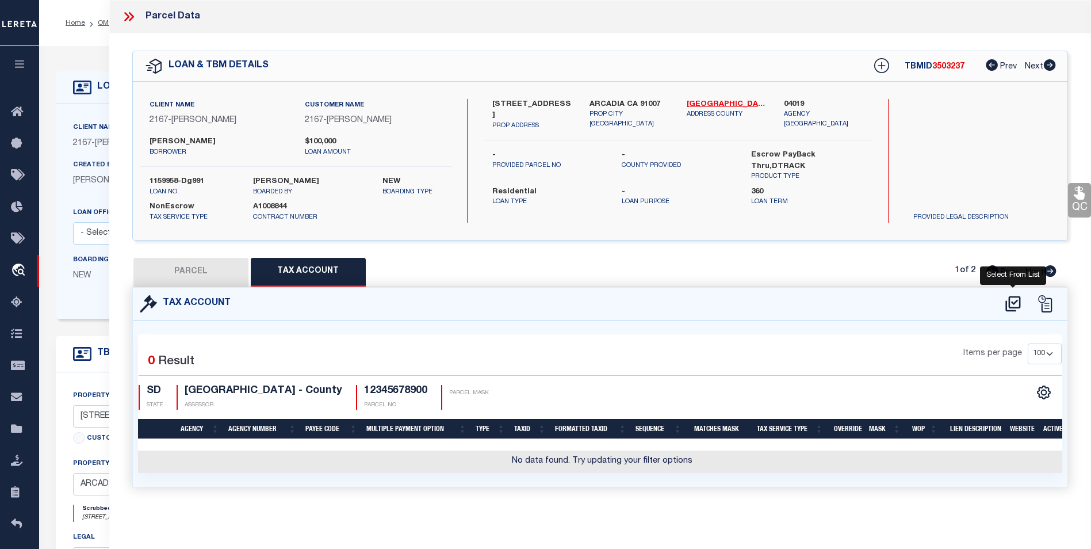
click at [1008, 303] on icon at bounding box center [1012, 304] width 15 height 16
select select "100"
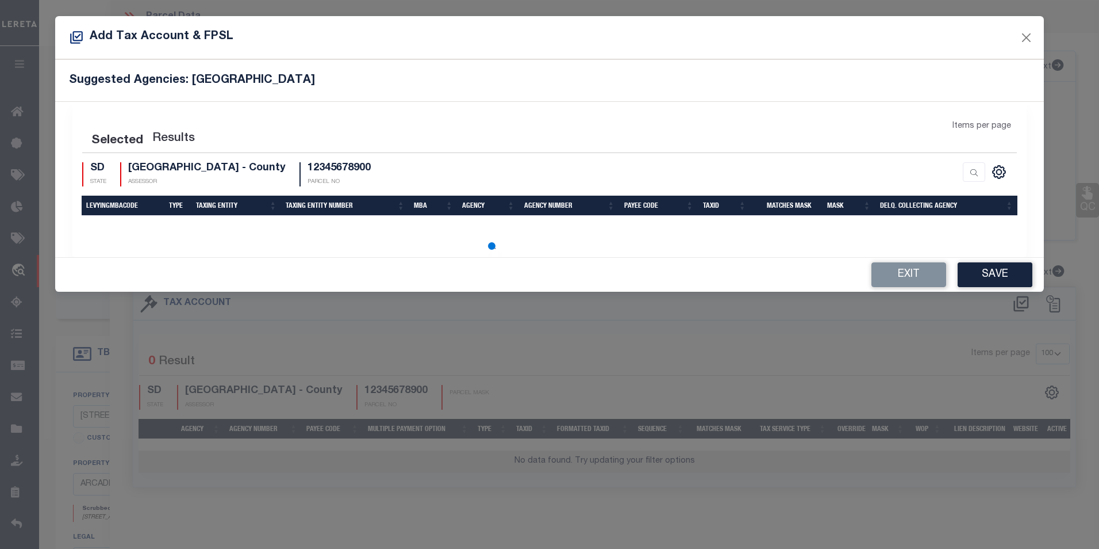
select select "100"
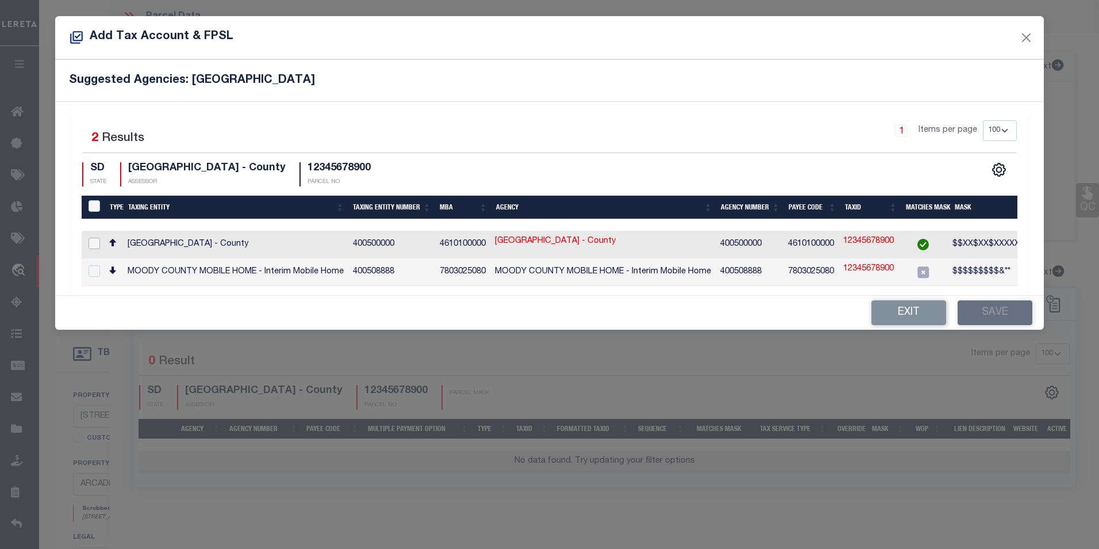
click at [90, 238] on input "checkbox" at bounding box center [94, 242] width 11 height 11
checkbox input "true"
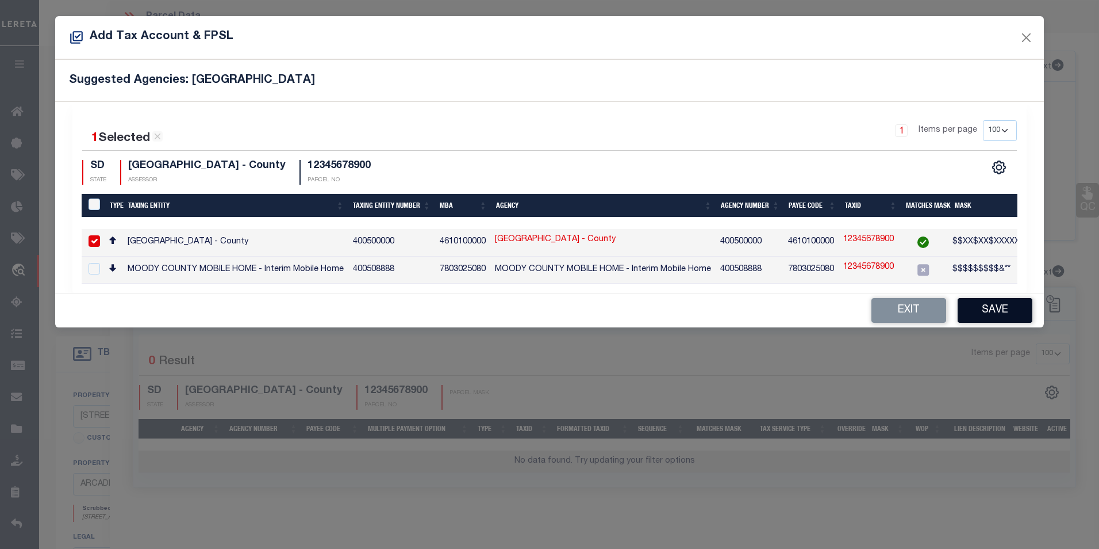
click at [1004, 316] on button "Save" at bounding box center [995, 310] width 75 height 25
